Goal: Book appointment/travel/reservation

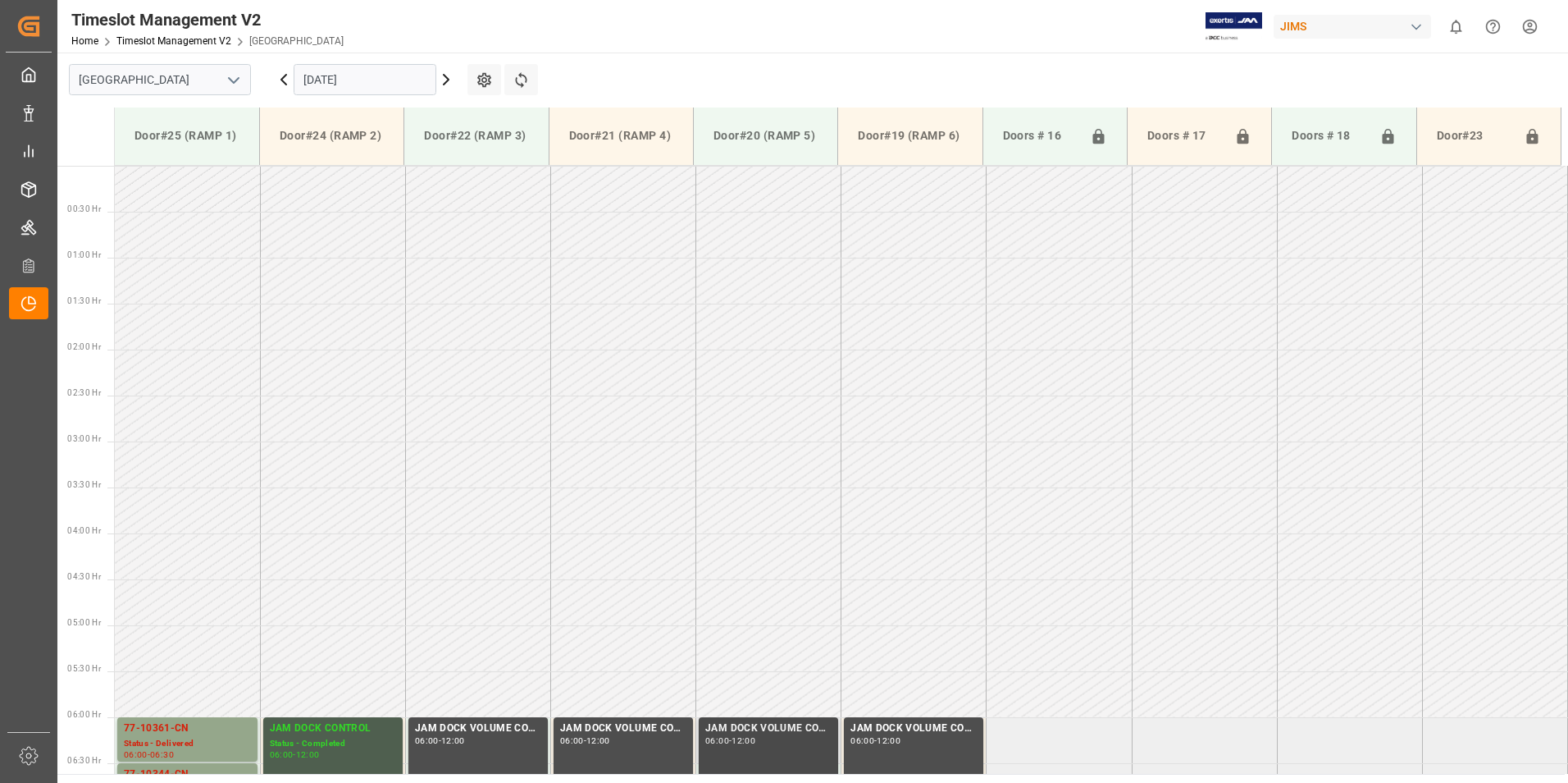
scroll to position [489, 0]
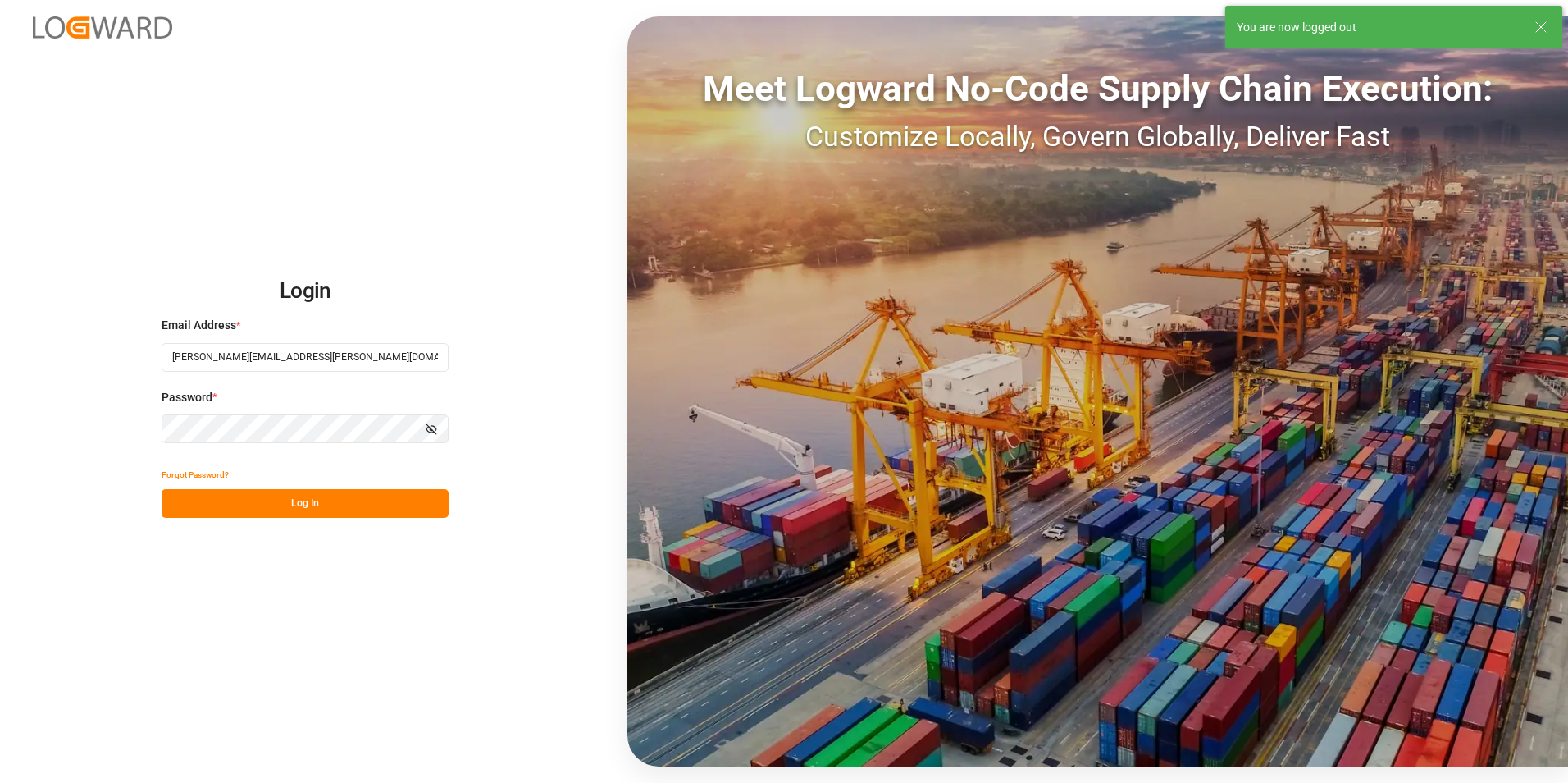
click at [302, 502] on button "Log In" at bounding box center [305, 503] width 287 height 29
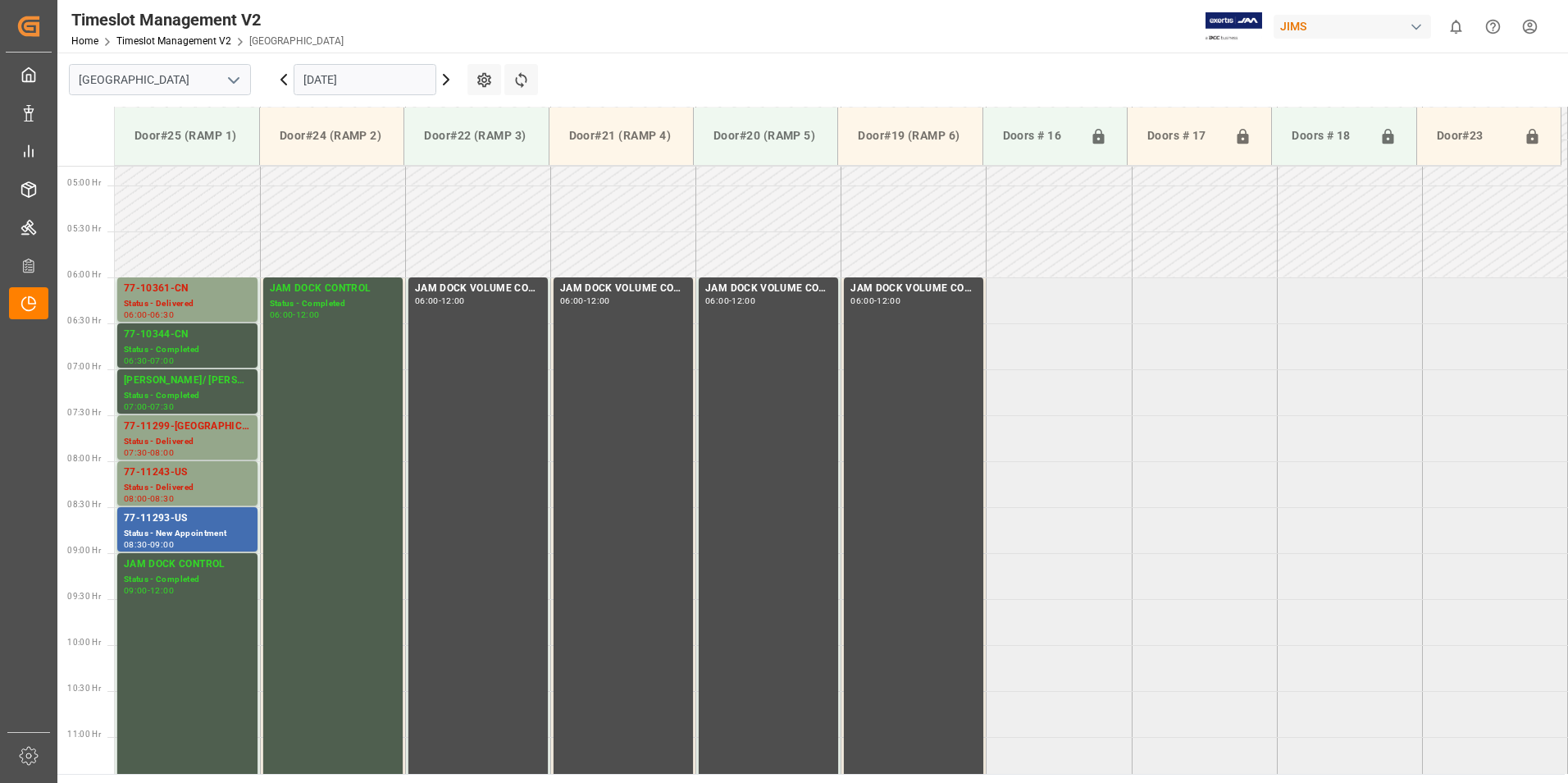
scroll to position [457, 0]
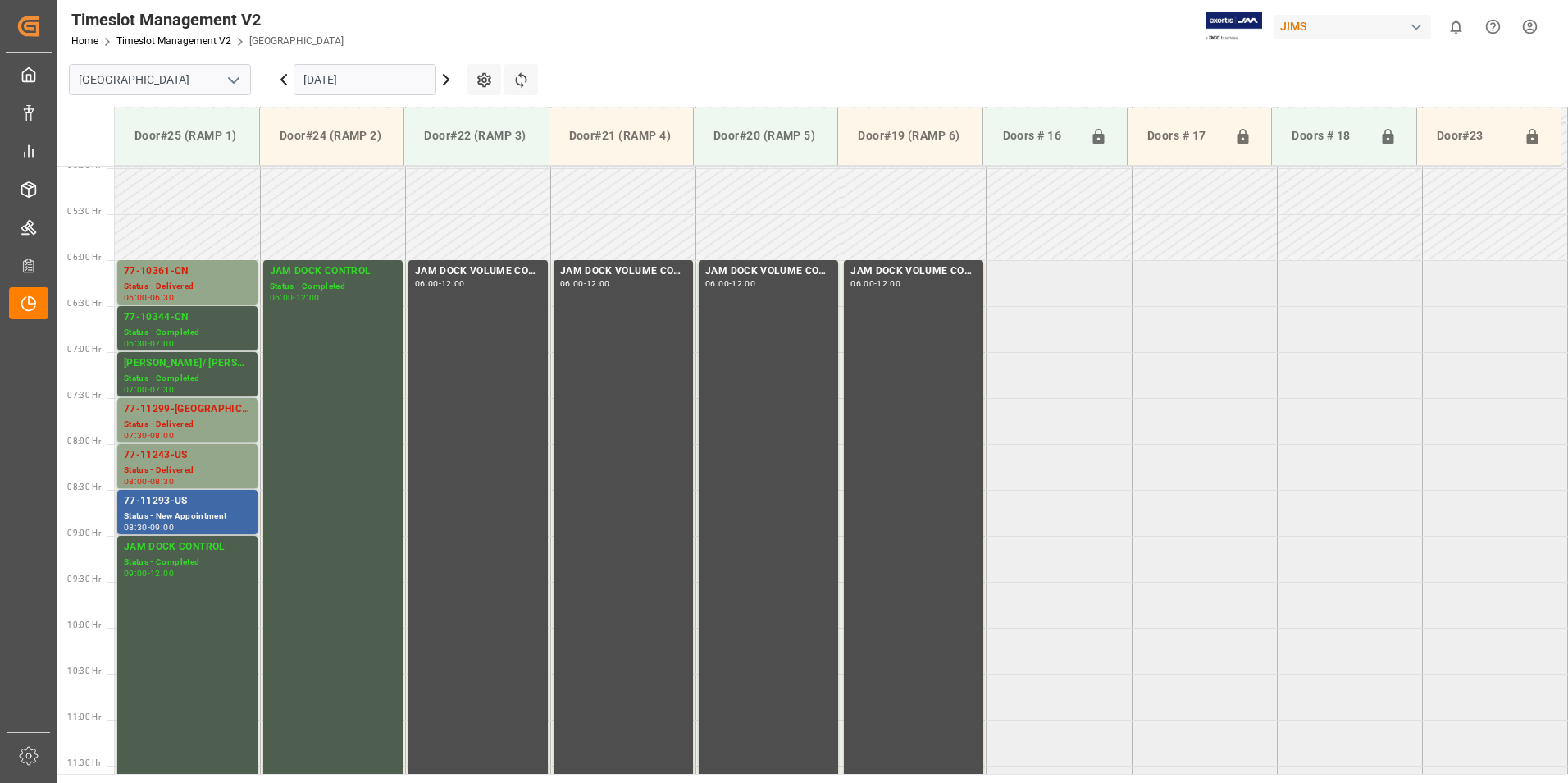
click at [194, 498] on div "77-11293-US" at bounding box center [187, 502] width 127 height 16
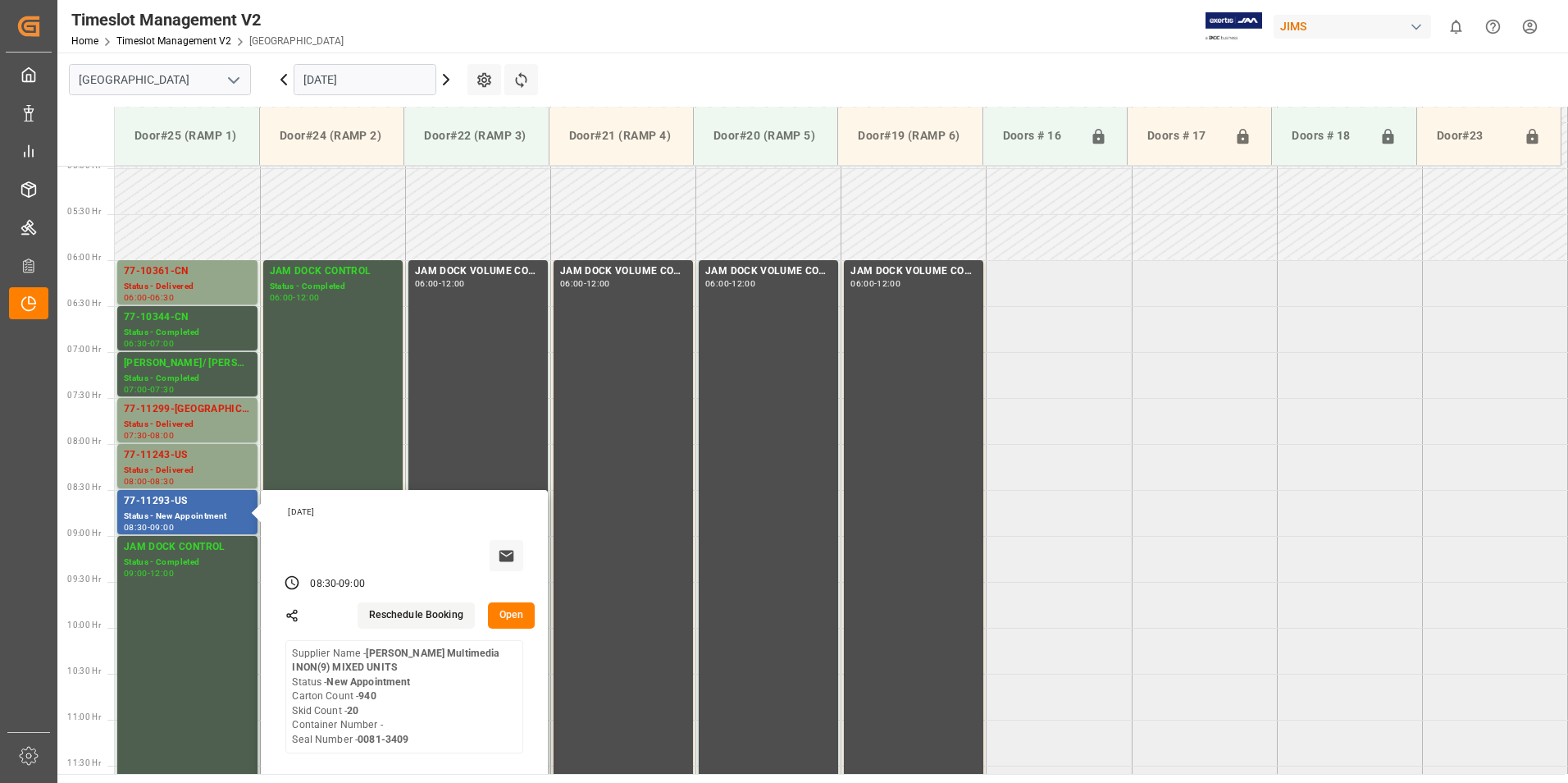
click at [380, 79] on input "[DATE]" at bounding box center [365, 79] width 143 height 31
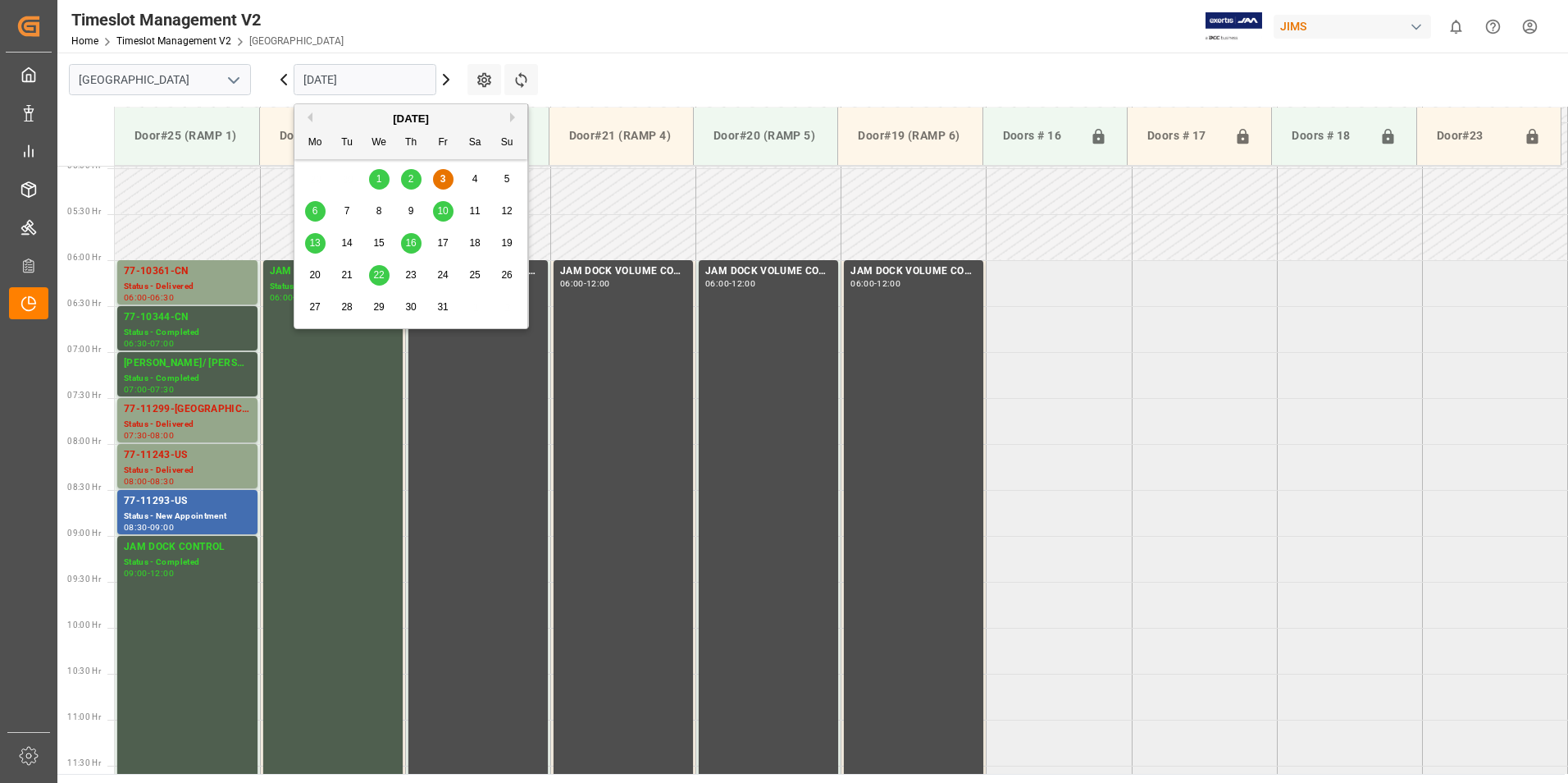
click at [318, 209] on span "6" at bounding box center [315, 210] width 5 height 12
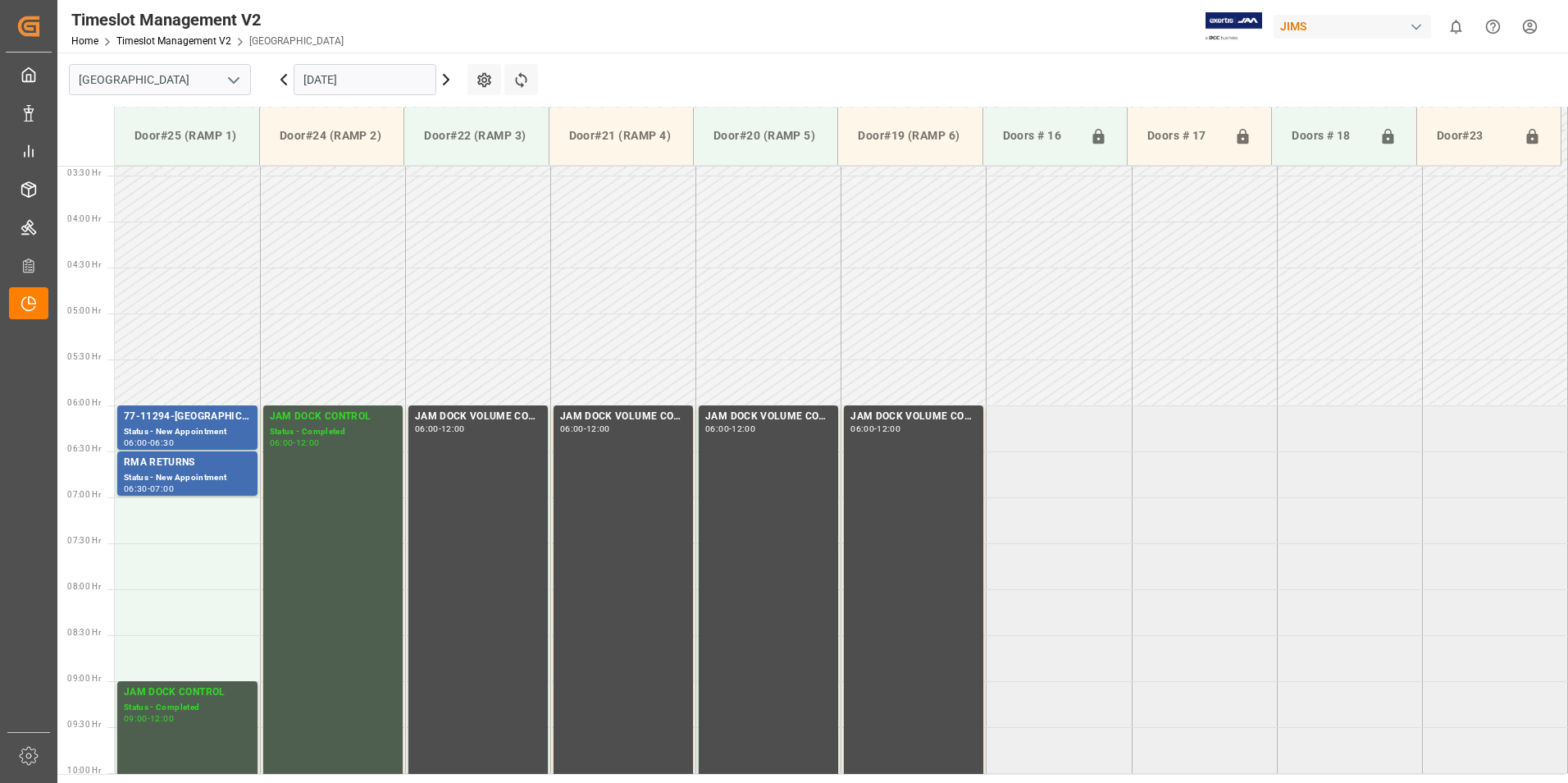
scroll to position [287, 0]
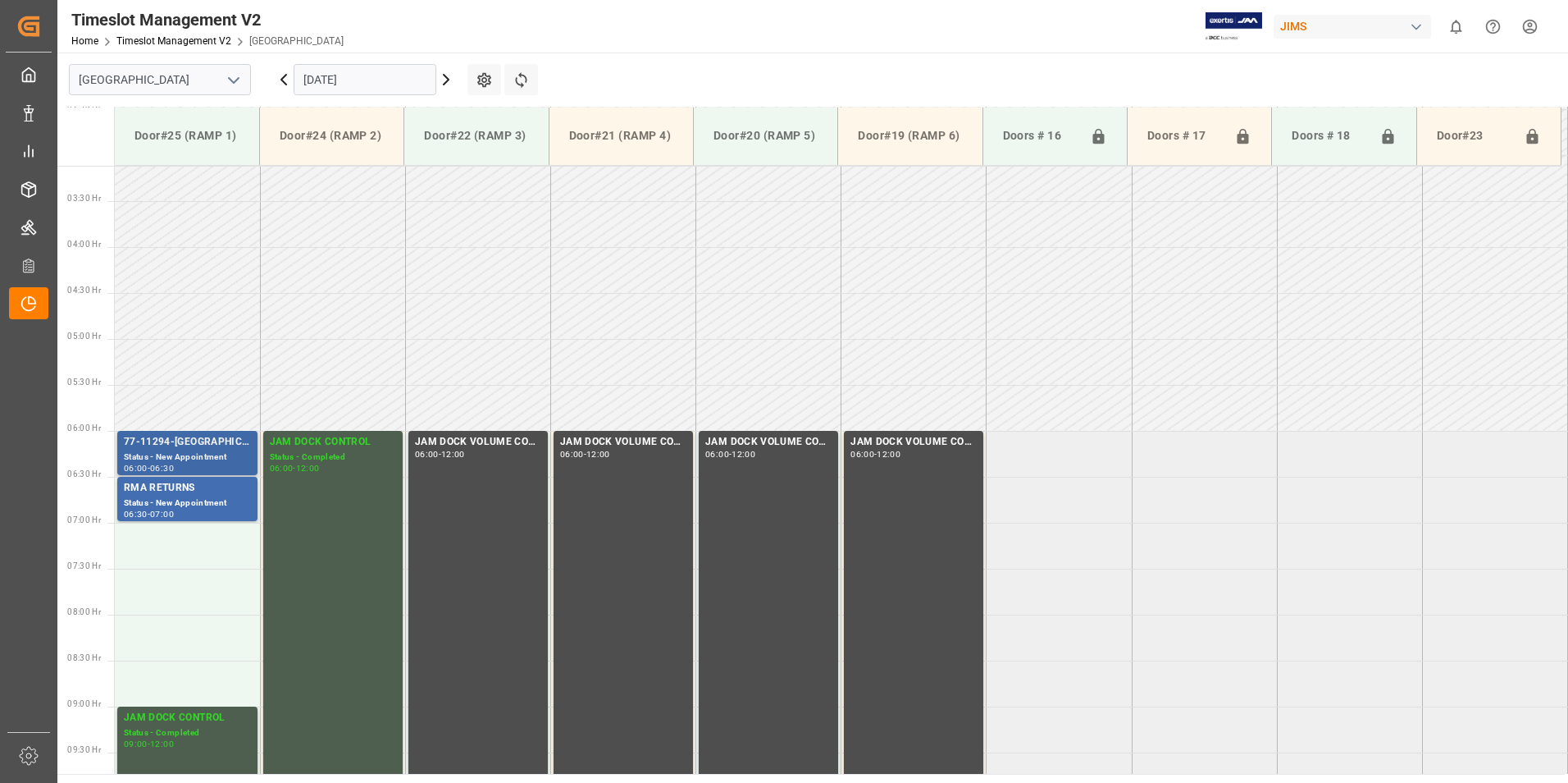
click at [162, 453] on div "Status - New Appointment" at bounding box center [187, 457] width 127 height 14
